Goal: Task Accomplishment & Management: Manage account settings

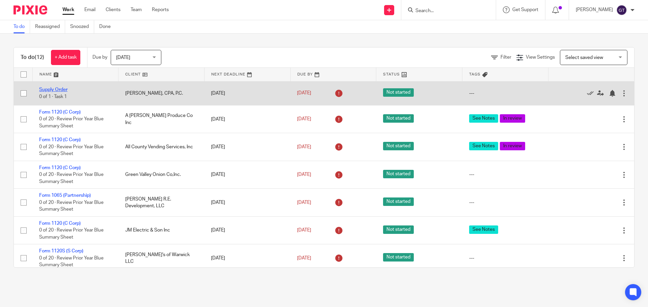
click at [50, 89] on link "Supply Order" at bounding box center [53, 89] width 28 height 5
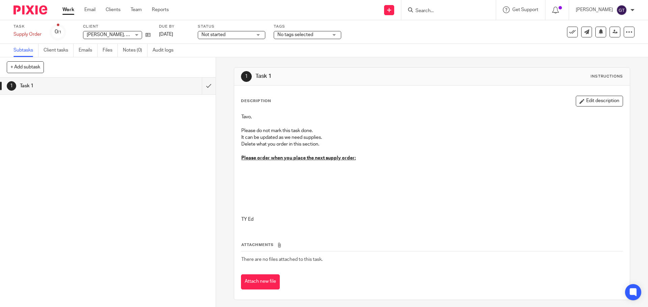
click at [69, 10] on link "Work" at bounding box center [68, 9] width 12 height 7
